Goal: Transaction & Acquisition: Purchase product/service

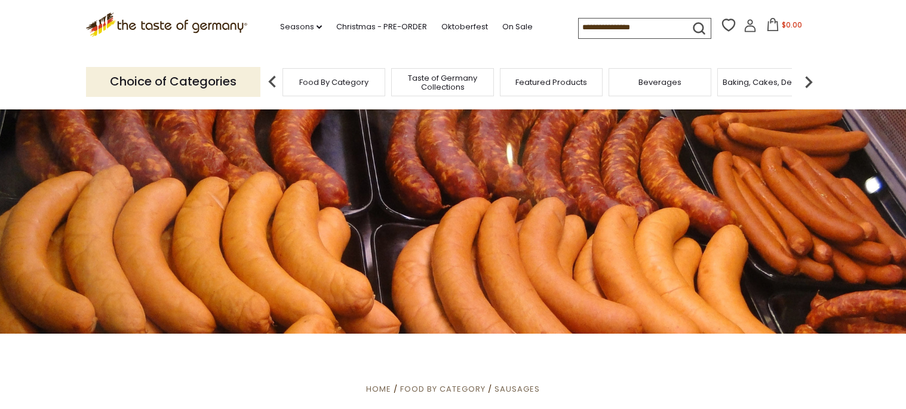
click at [293, 79] on div "Food By Category" at bounding box center [334, 82] width 103 height 28
click at [441, 26] on link "Oktoberfest" at bounding box center [464, 26] width 47 height 13
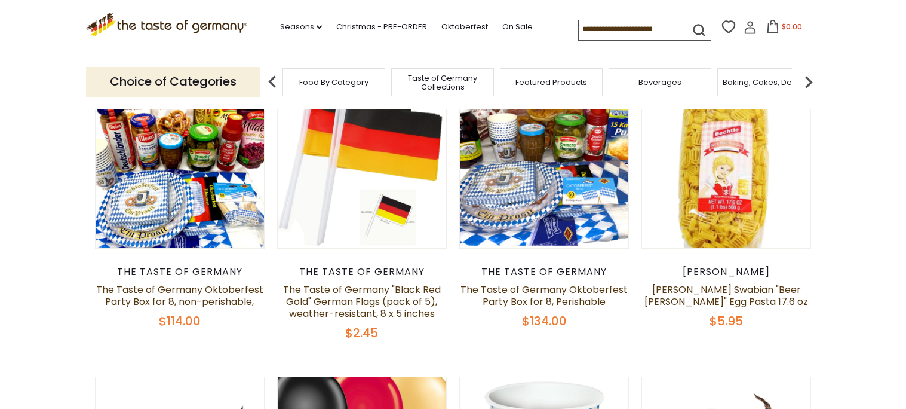
scroll to position [388, 0]
